Goal: Information Seeking & Learning: Learn about a topic

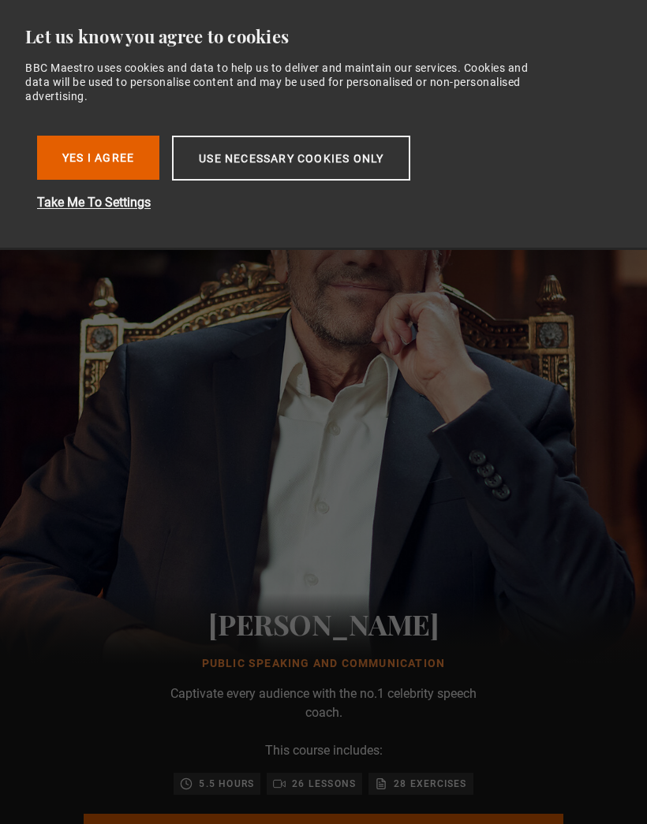
click at [376, 166] on button "Use necessary cookies only" at bounding box center [291, 158] width 238 height 45
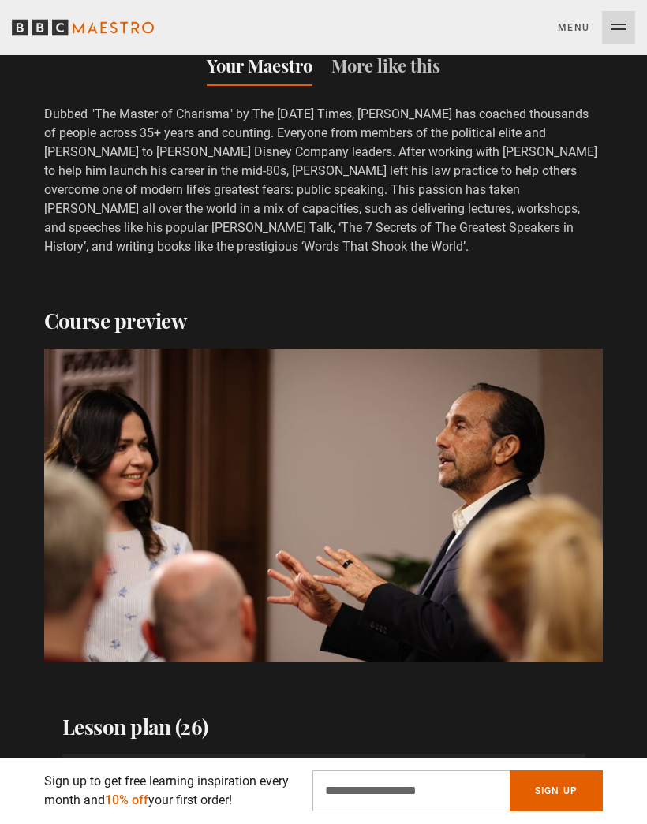
scroll to position [0, 847]
click at [416, 487] on video-js "Video Player is loading. Play Course overview for Public Speaking and Communica…" at bounding box center [323, 506] width 559 height 314
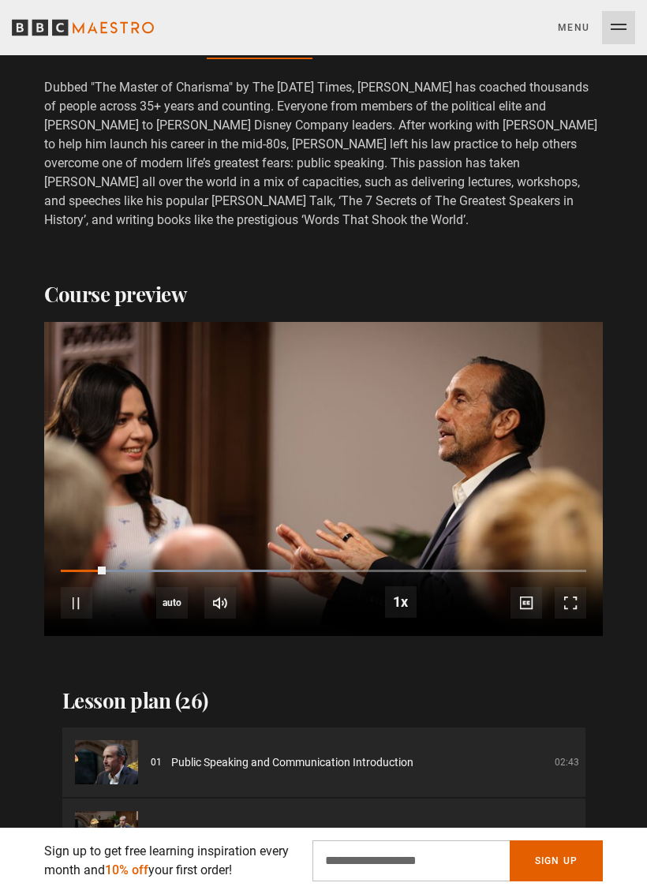
scroll to position [1718, 0]
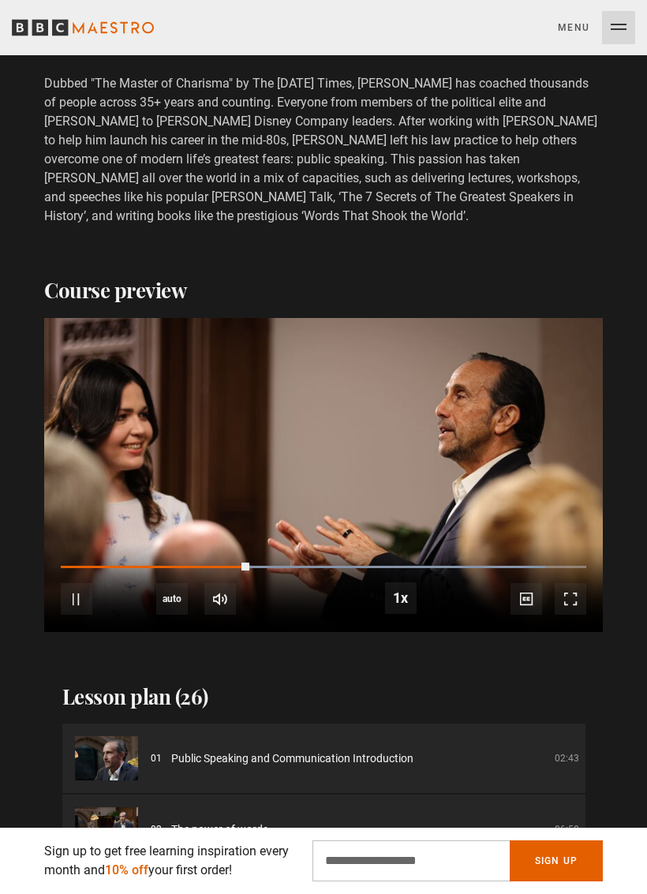
click at [414, 600] on span "Video Player" at bounding box center [401, 598] width 32 height 32
click at [416, 596] on span "Video Player" at bounding box center [401, 598] width 32 height 32
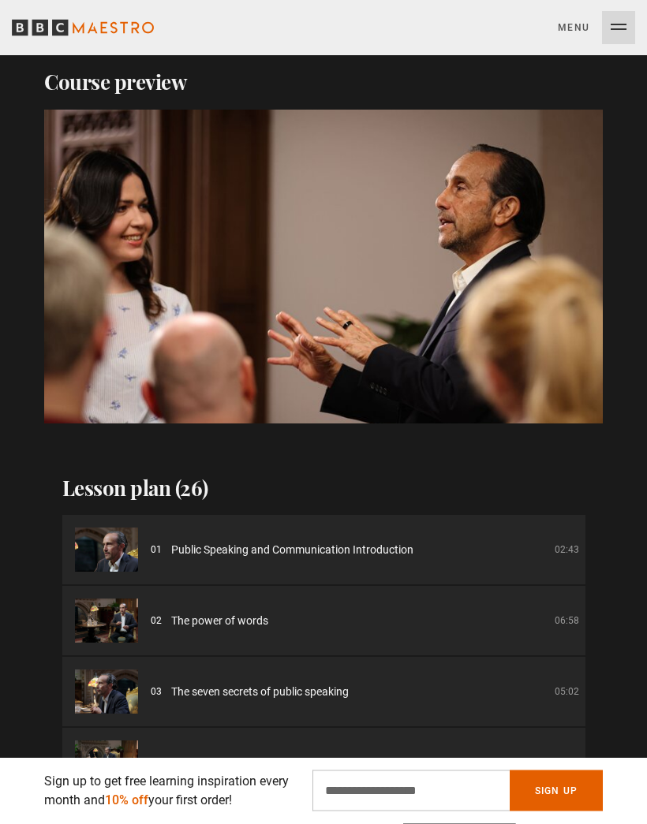
scroll to position [1926, 0]
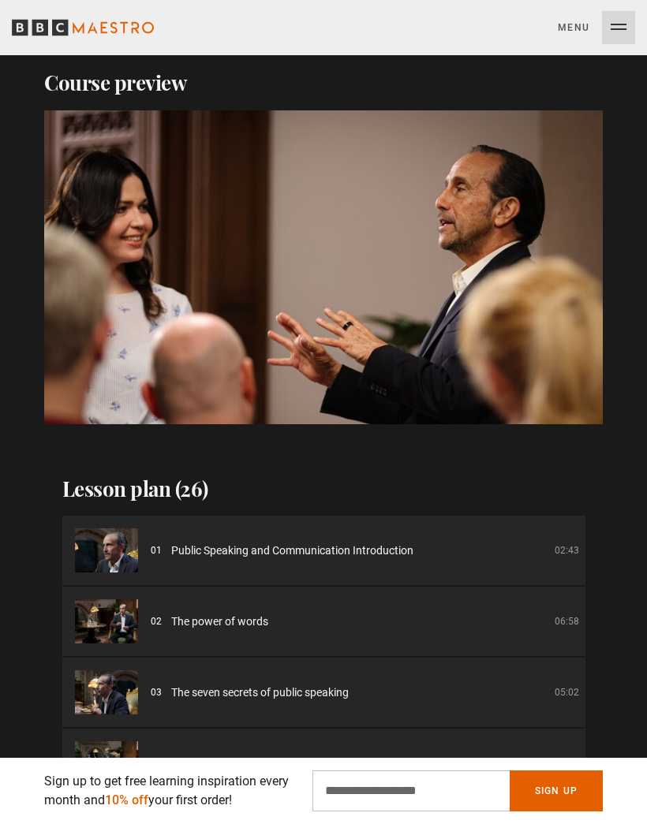
click at [405, 263] on video-js "Video Player is loading. Play Course overview for Public Speaking and Communica…" at bounding box center [323, 267] width 559 height 314
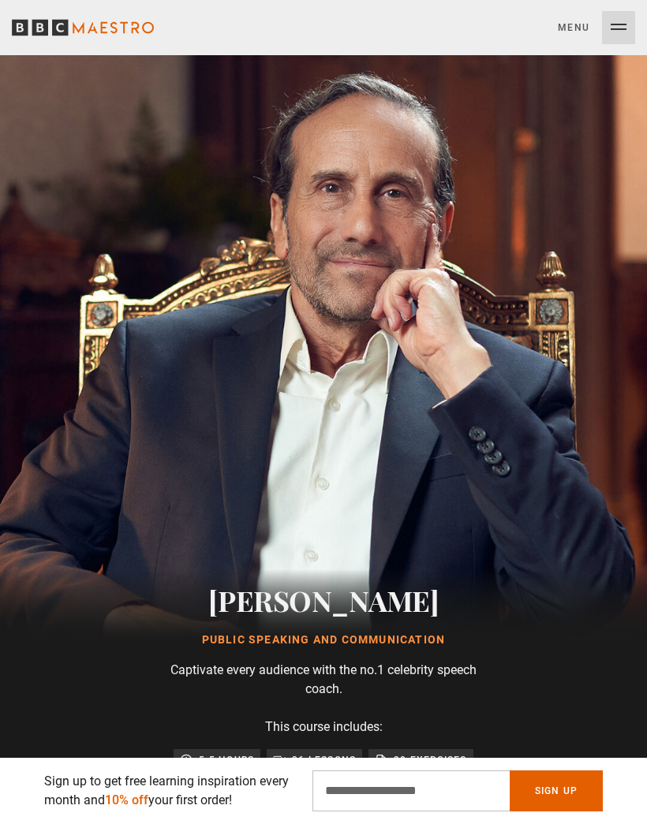
scroll to position [0, 0]
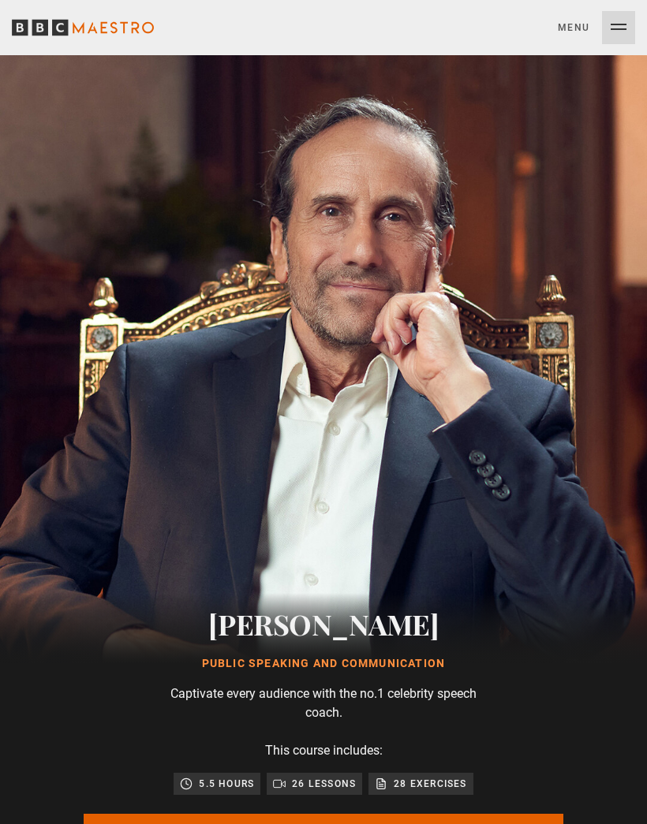
click at [609, 28] on button "Menu Close" at bounding box center [596, 27] width 77 height 33
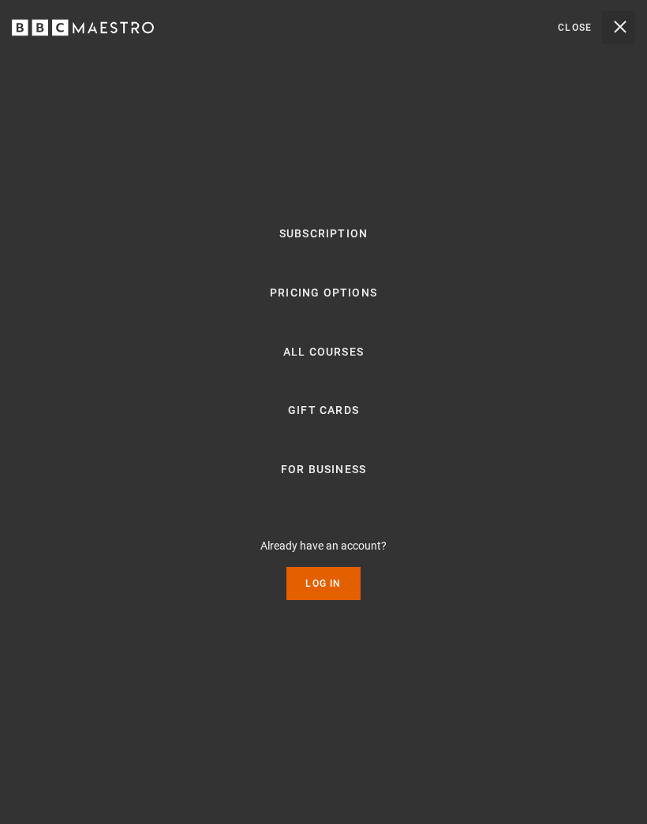
click at [335, 233] on link "Subscription" at bounding box center [323, 234] width 88 height 19
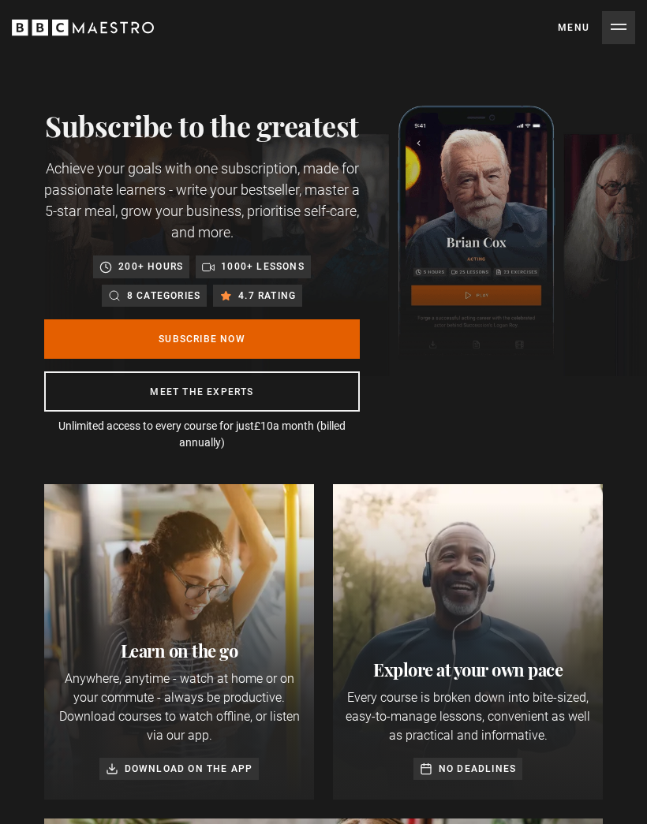
click at [613, 32] on button "Menu Close" at bounding box center [596, 27] width 77 height 33
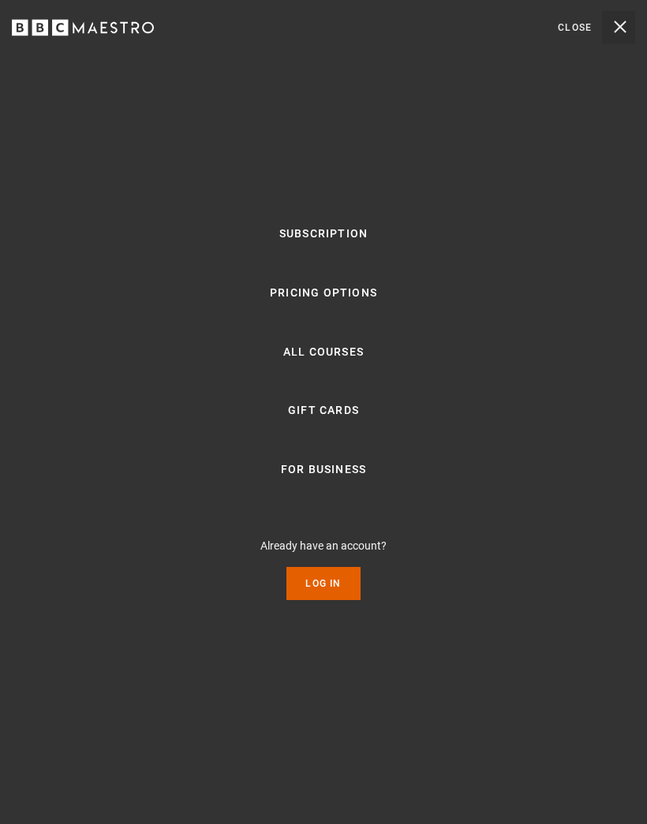
click at [336, 292] on link "Pricing Options" at bounding box center [323, 293] width 107 height 19
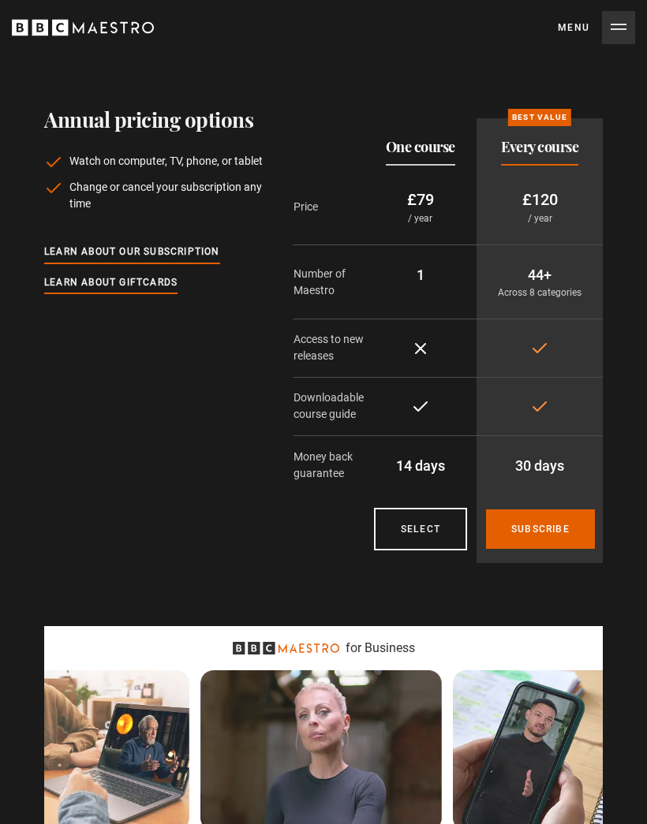
click at [611, 31] on button "Menu Close" at bounding box center [596, 27] width 77 height 33
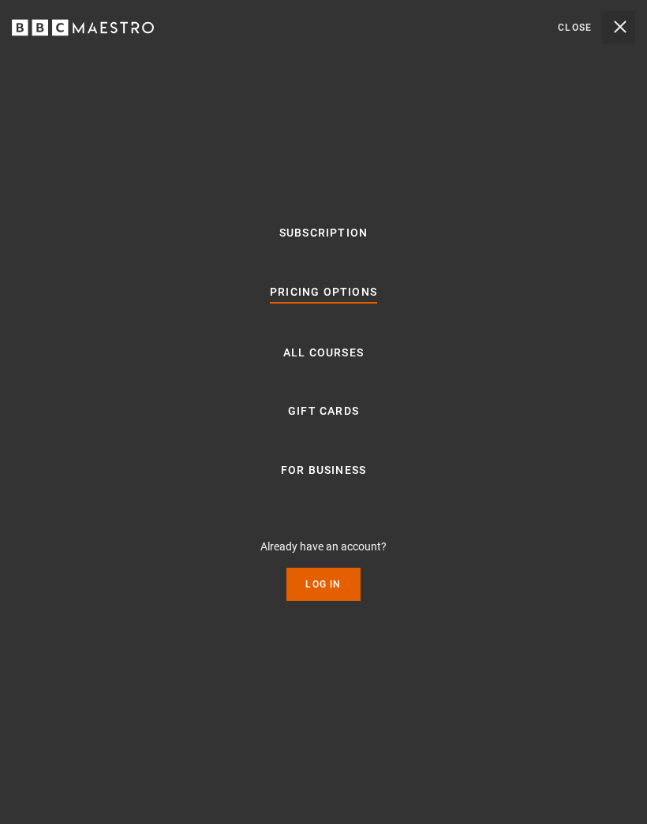
click at [332, 358] on link "All Courses" at bounding box center [323, 353] width 80 height 19
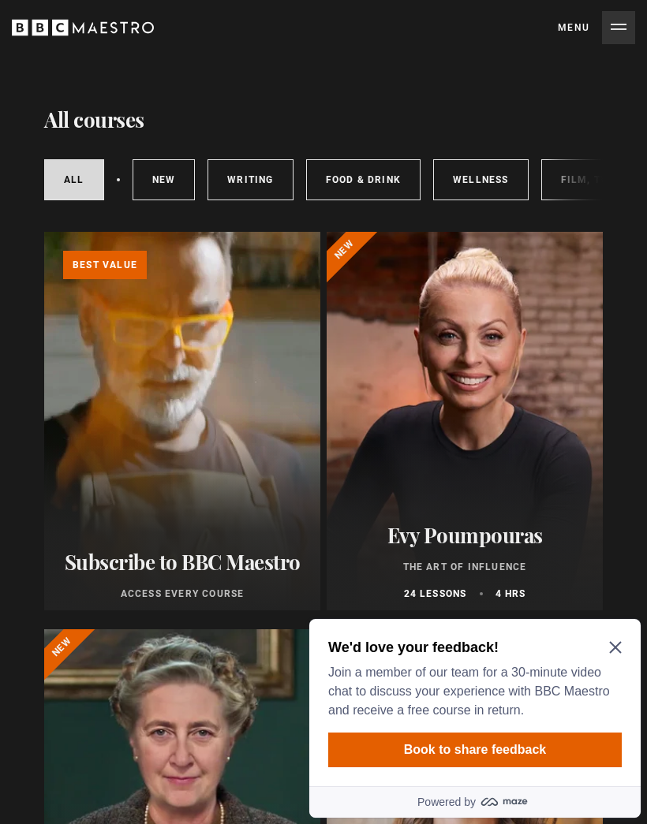
click at [363, 188] on link "Food & Drink" at bounding box center [363, 179] width 114 height 41
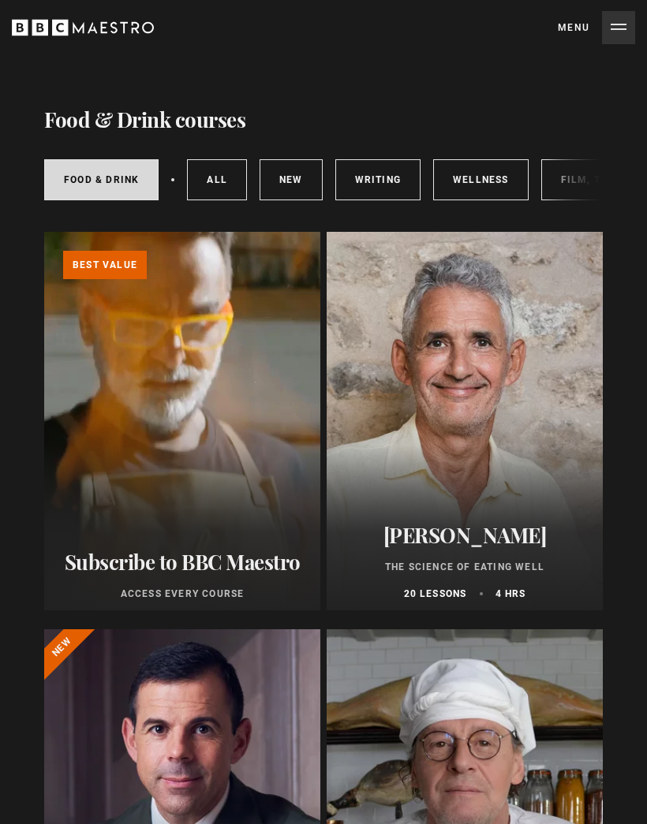
click at [228, 182] on link "All courses" at bounding box center [217, 179] width 60 height 41
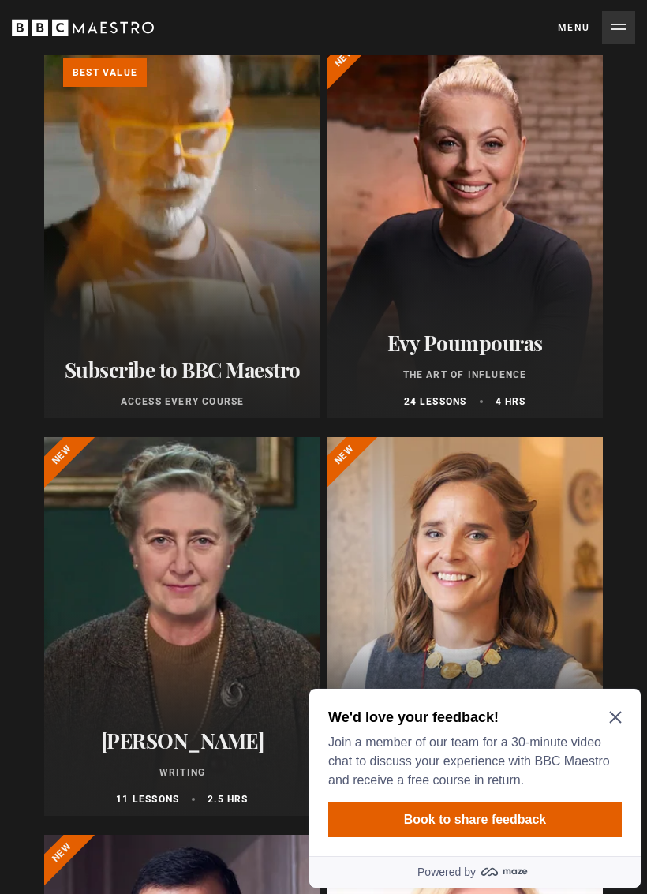
scroll to position [204, 0]
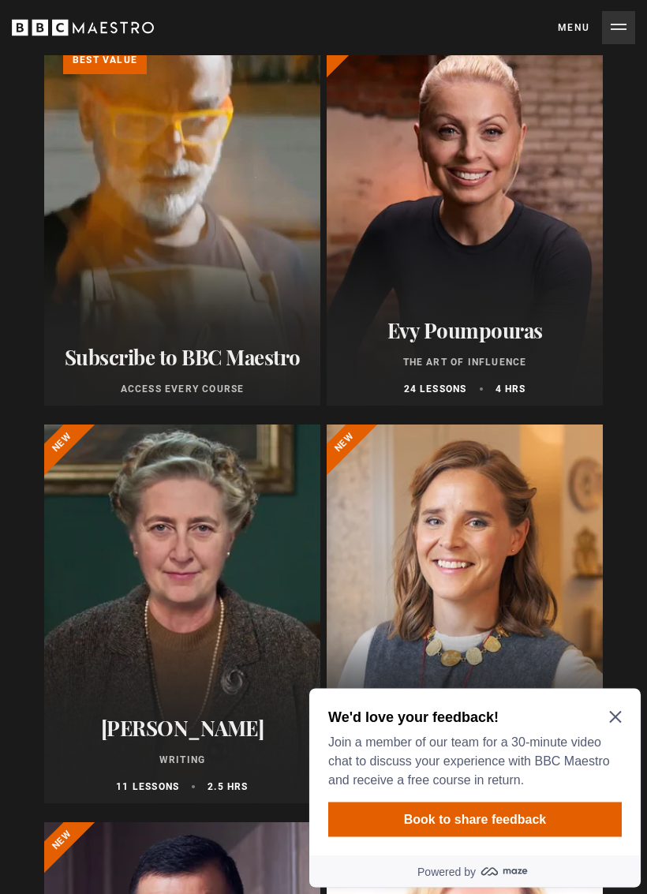
click at [476, 240] on div at bounding box center [465, 217] width 276 height 379
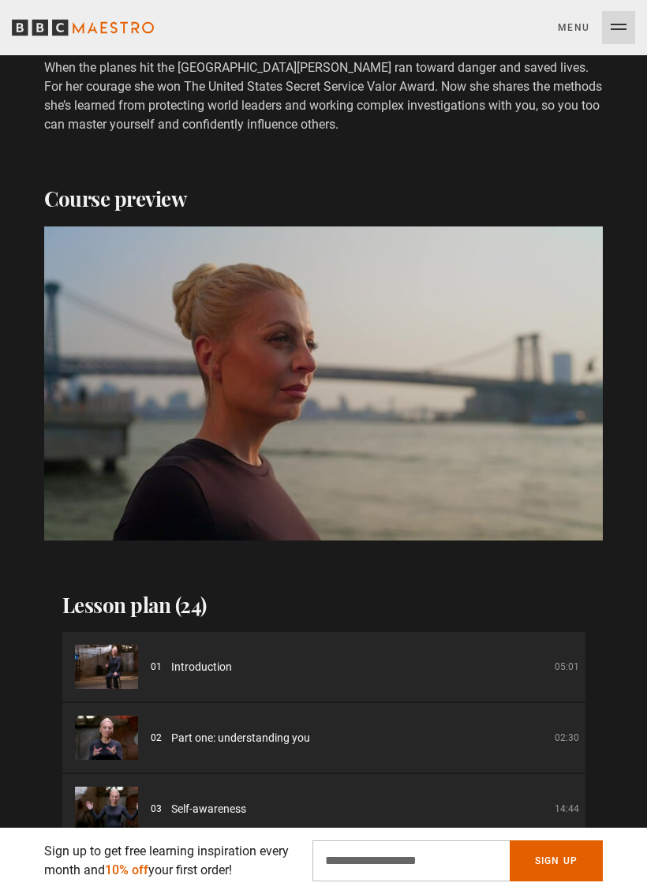
scroll to position [0, 2260]
click at [618, 40] on button "Menu Close" at bounding box center [596, 27] width 77 height 33
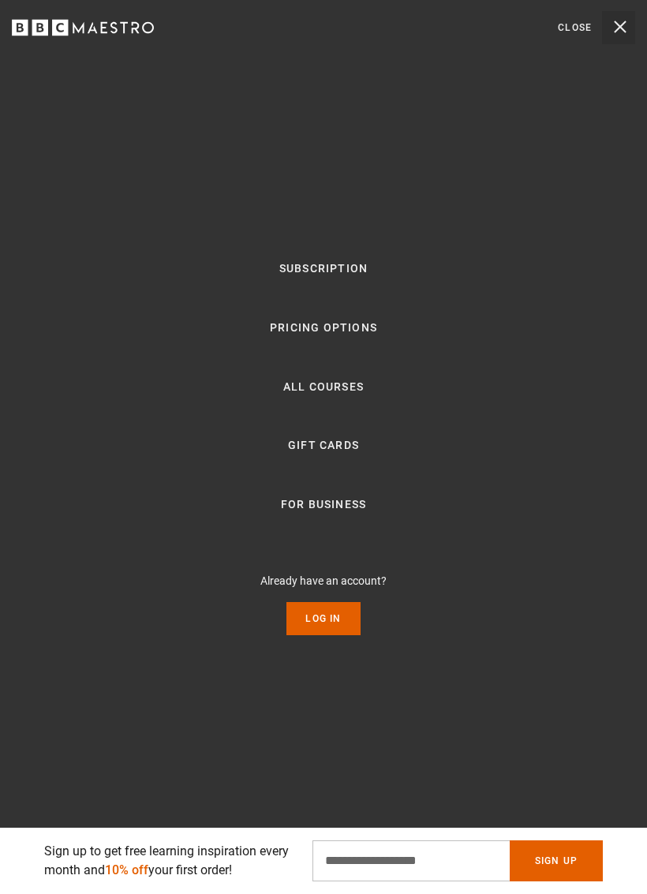
scroll to position [0, 2522]
click at [340, 387] on link "All Courses" at bounding box center [323, 387] width 80 height 19
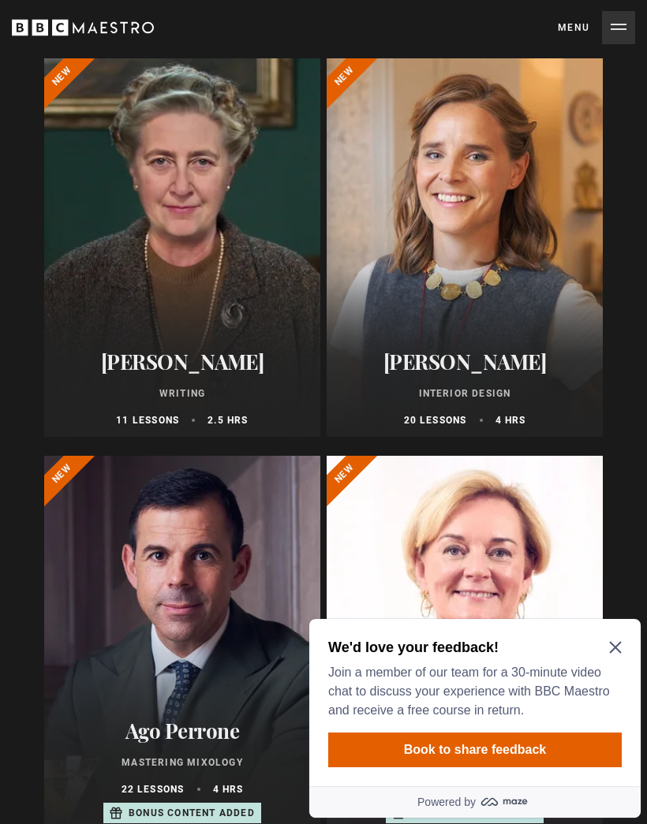
scroll to position [561, 0]
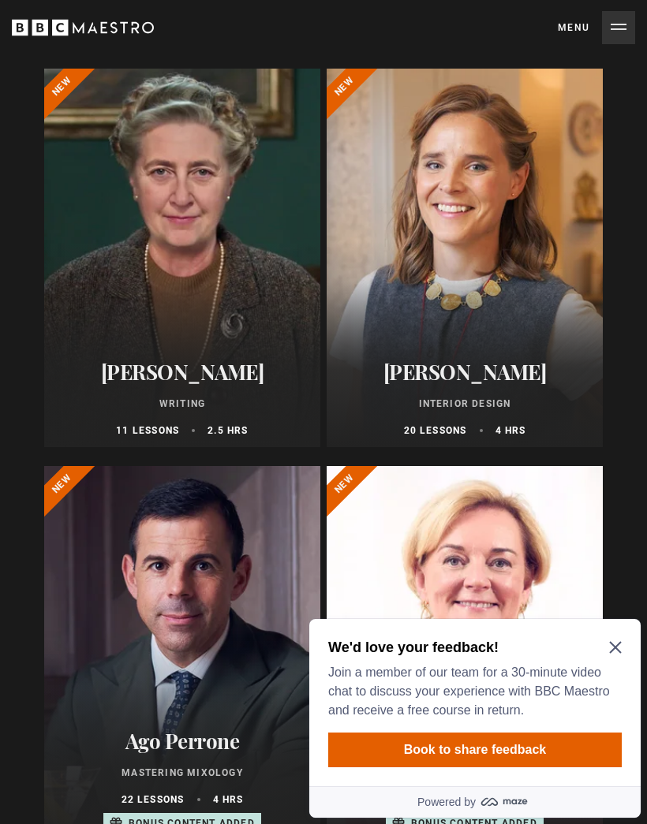
click at [134, 235] on div at bounding box center [182, 258] width 276 height 379
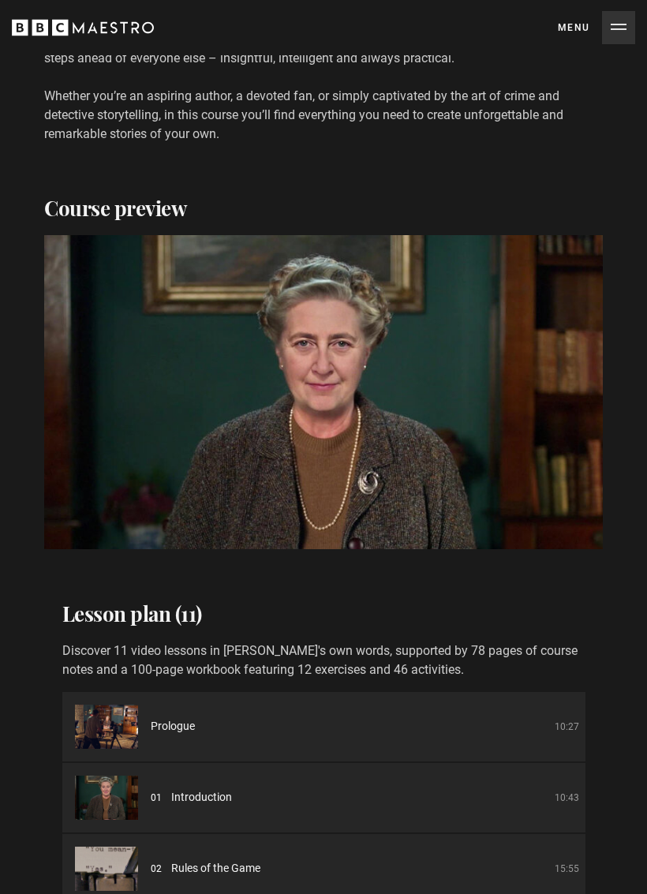
scroll to position [0, 2260]
click at [75, 268] on video-js "Video Player is loading. Play Course overview for Writing with Agatha Christie …" at bounding box center [323, 392] width 559 height 314
click at [122, 318] on video-js "Video Player is loading. Play Course overview for Writing with Agatha Christie …" at bounding box center [323, 392] width 559 height 314
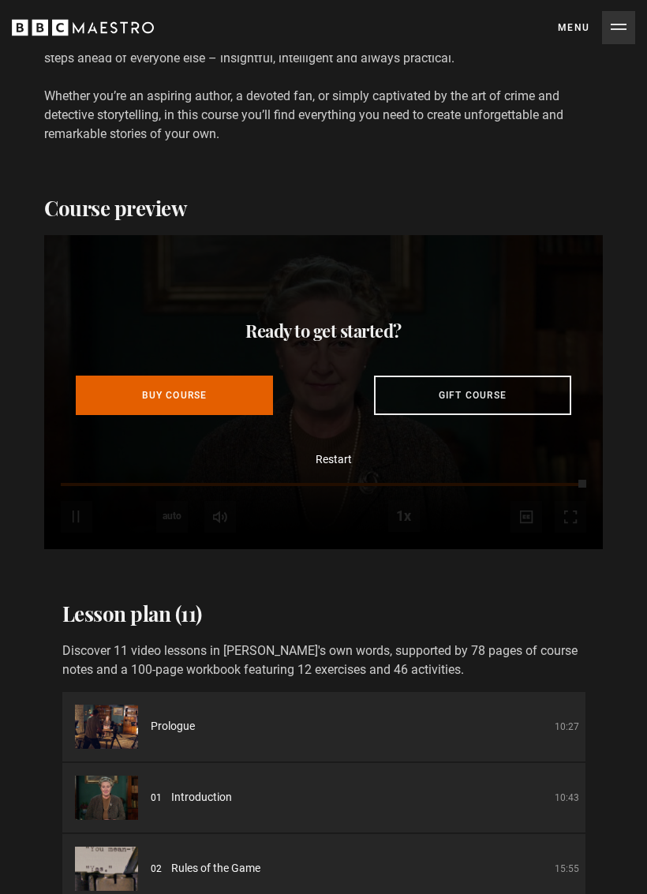
click at [585, 484] on div "Ready to get started? Buy Course Gift course Restart" at bounding box center [323, 392] width 559 height 314
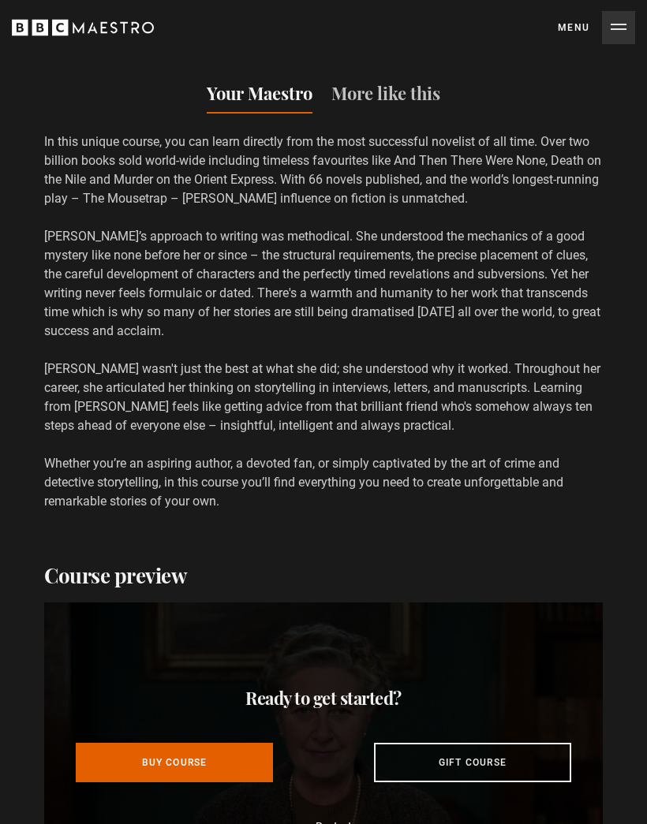
scroll to position [1782, 0]
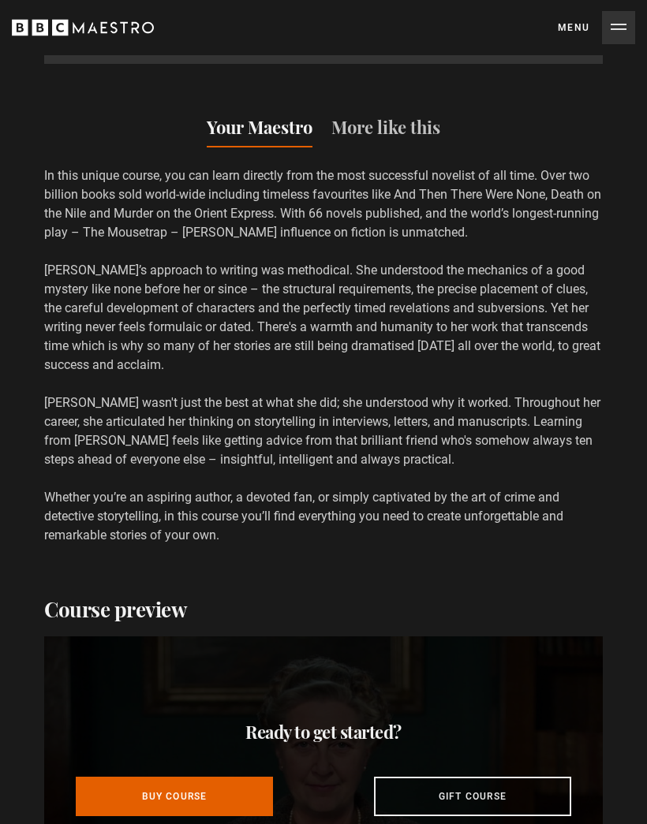
click at [614, 28] on button "Menu Close" at bounding box center [596, 27] width 77 height 33
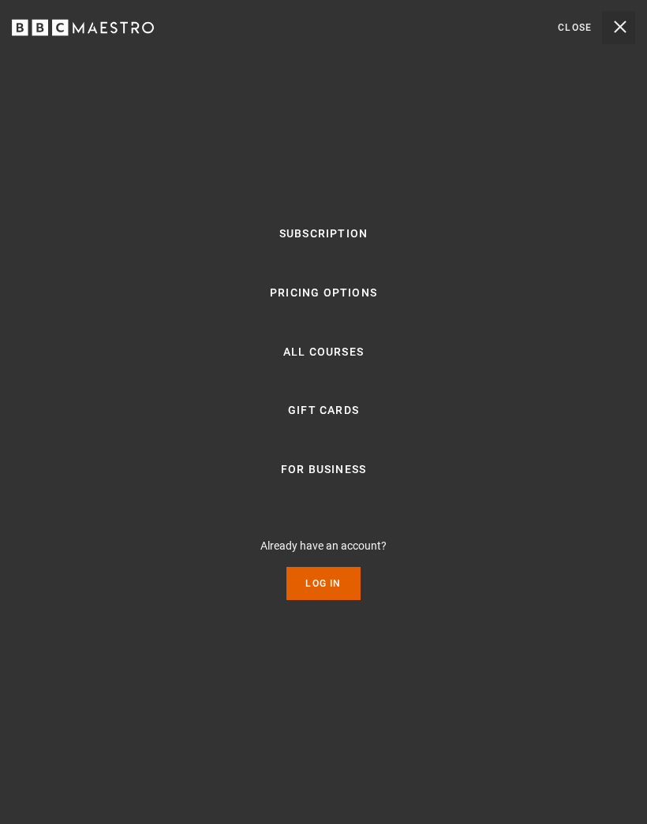
click at [342, 359] on link "All Courses" at bounding box center [323, 352] width 80 height 19
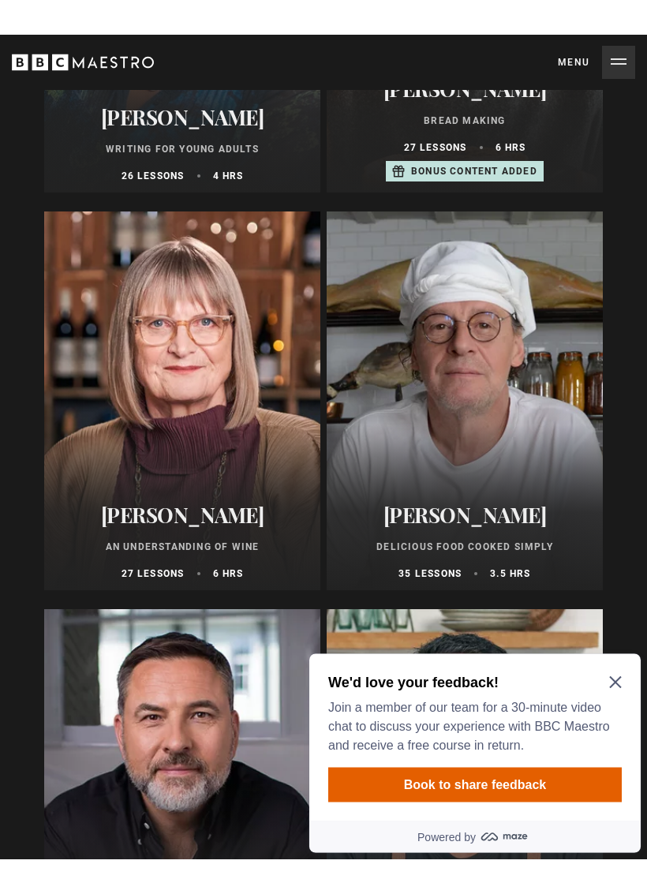
scroll to position [8008, 0]
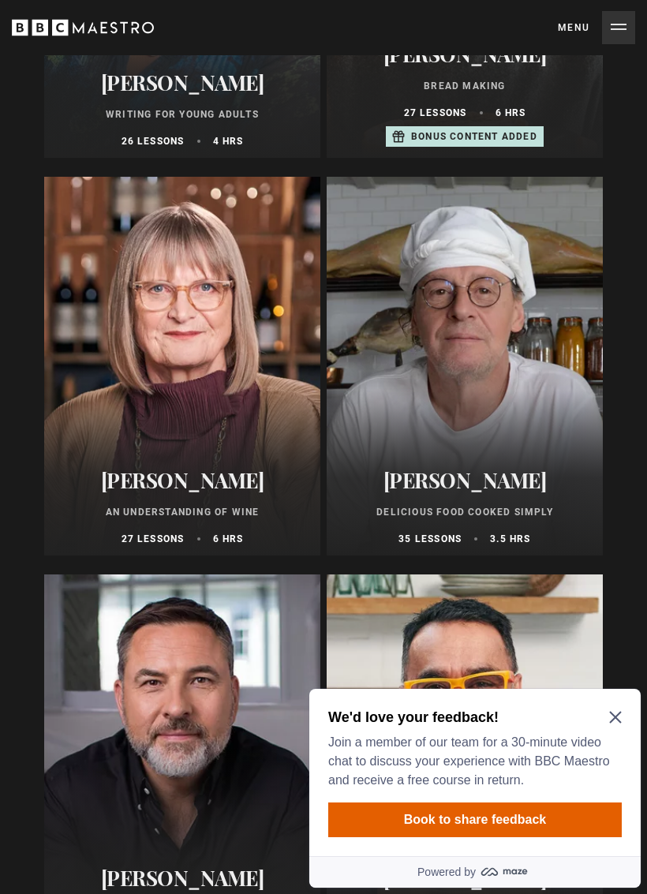
click at [124, 386] on div at bounding box center [182, 366] width 276 height 379
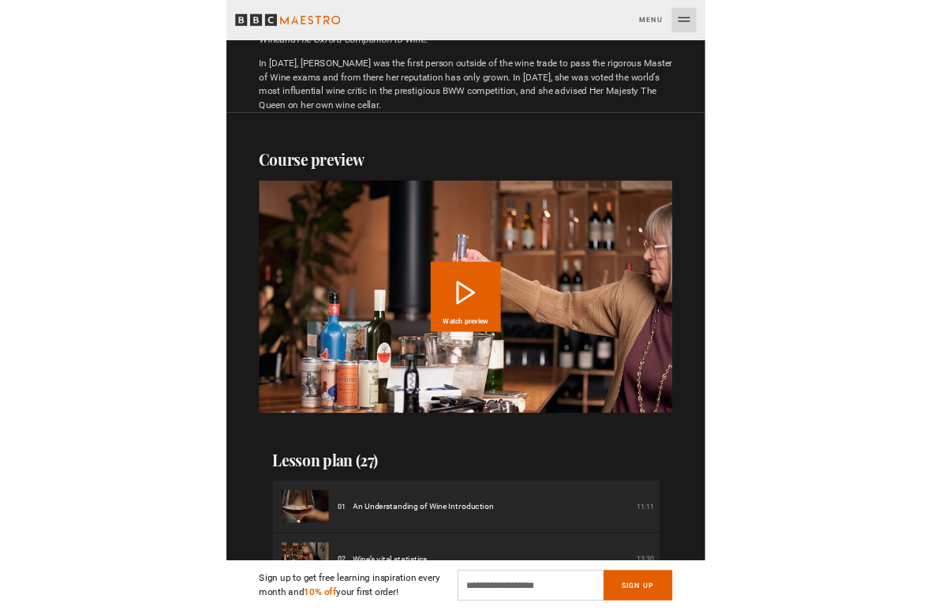
scroll to position [1826, 0]
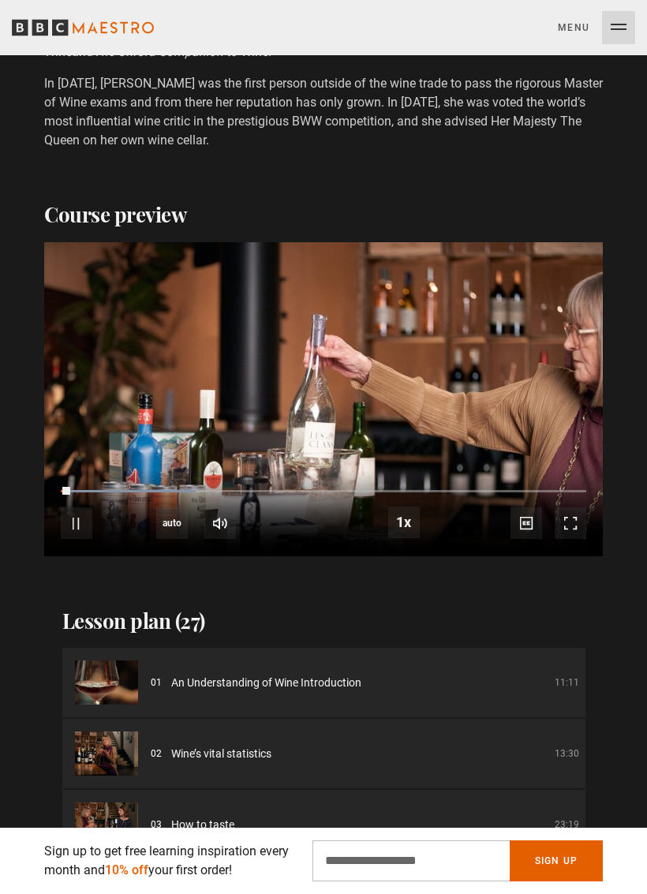
click at [576, 528] on span "Video Player" at bounding box center [571, 523] width 32 height 32
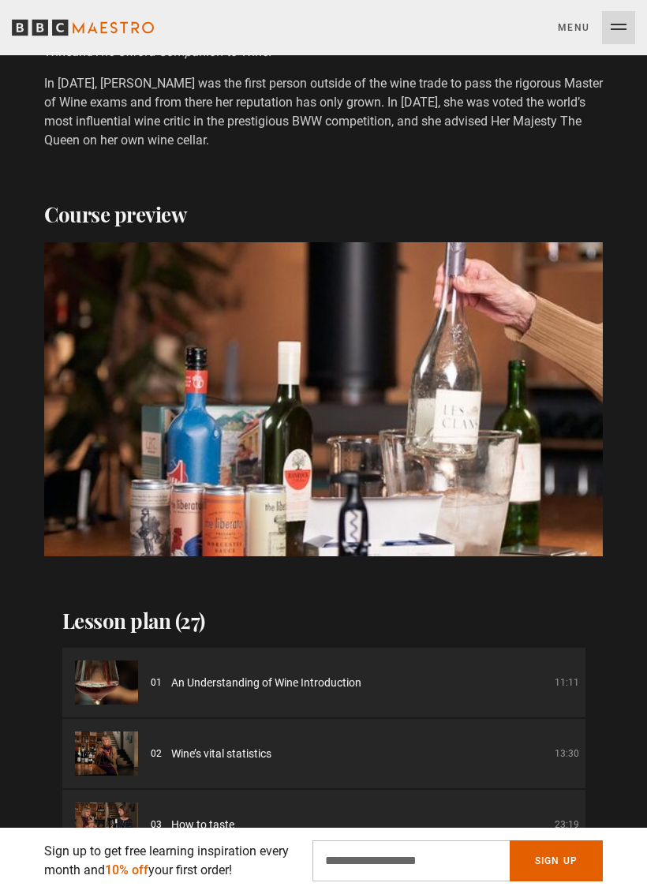
scroll to position [0, 1412]
